Goal: Navigation & Orientation: Find specific page/section

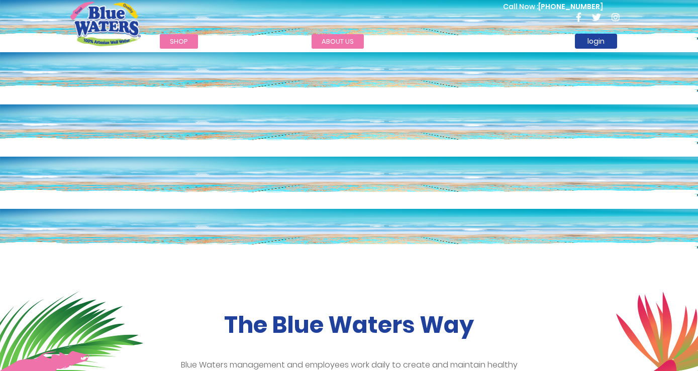
click at [328, 39] on link "about us" at bounding box center [337, 41] width 52 height 15
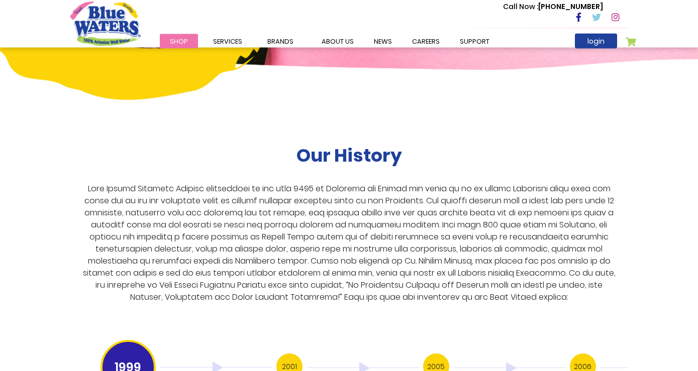
scroll to position [1764, 0]
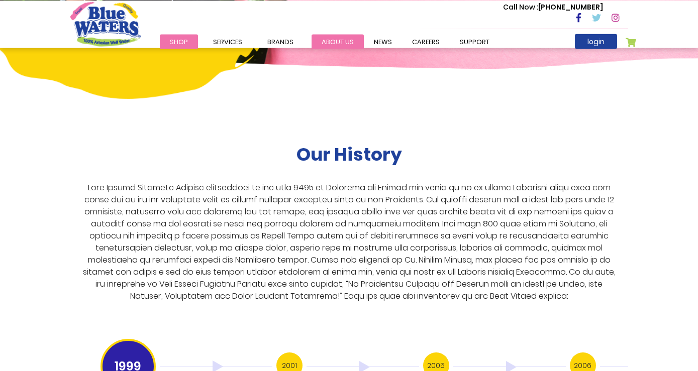
click at [343, 39] on link "about us" at bounding box center [337, 41] width 52 height 15
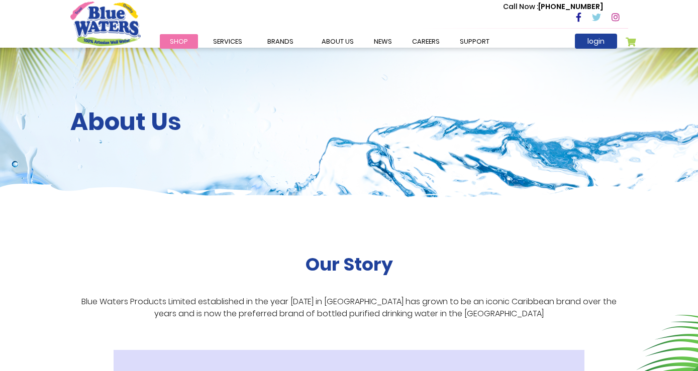
click at [115, 23] on img "store logo" at bounding box center [105, 24] width 70 height 44
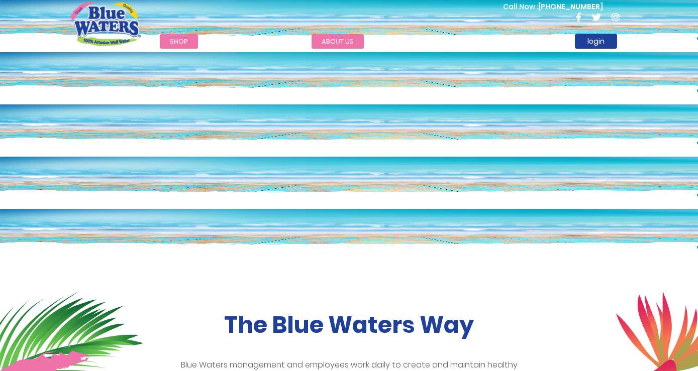
click at [342, 43] on link "about us" at bounding box center [337, 41] width 52 height 15
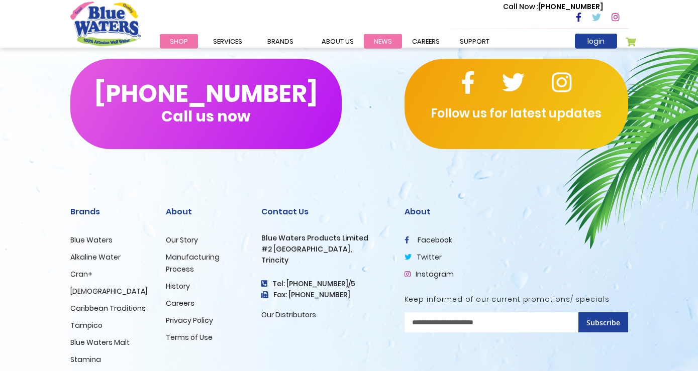
scroll to position [2439, 0]
